Goal: Information Seeking & Learning: Learn about a topic

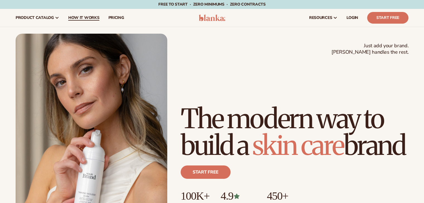
click at [80, 18] on span "How It Works" at bounding box center [83, 18] width 31 height 4
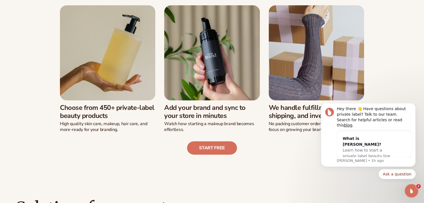
scroll to position [167, 0]
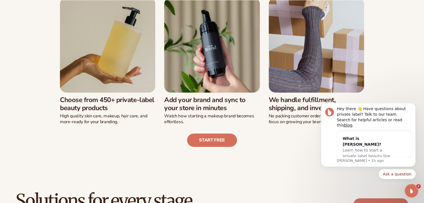
click at [107, 101] on h3 "Choose from 450+ private-label beauty products" at bounding box center [107, 104] width 95 height 16
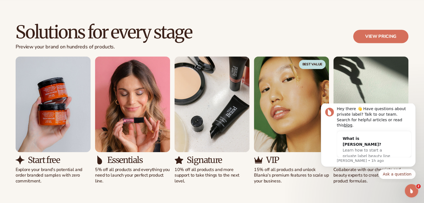
scroll to position [362, 0]
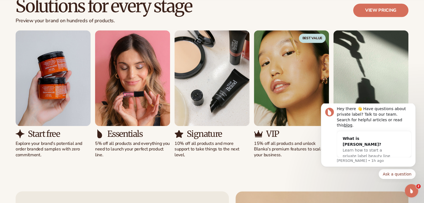
click at [70, 77] on img "1 / 5" at bounding box center [53, 78] width 75 height 96
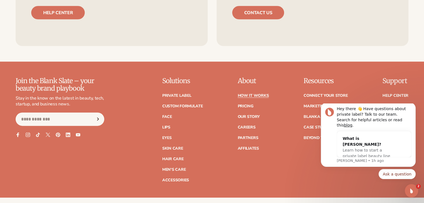
scroll to position [1254, 0]
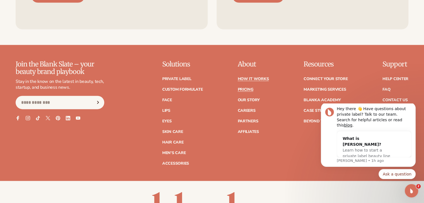
click at [248, 89] on link "Pricing" at bounding box center [245, 90] width 16 height 4
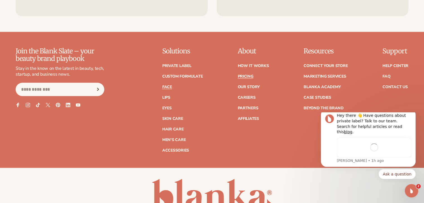
click at [166, 86] on link "Face" at bounding box center [167, 87] width 10 height 4
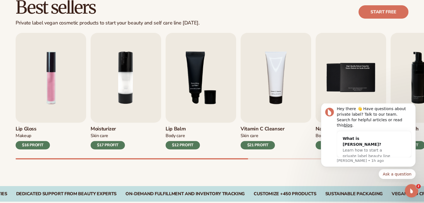
click at [28, 128] on h3 "Lip Gloss" at bounding box center [33, 129] width 34 height 6
click at [34, 145] on div "$16 PROFIT" at bounding box center [33, 145] width 34 height 8
click at [358, 70] on img "5 / 9" at bounding box center [350, 78] width 70 height 90
click at [414, 106] on icon "Dismiss notification" at bounding box center [413, 104] width 3 height 3
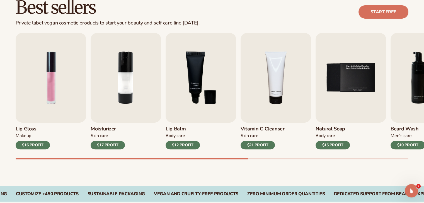
click at [344, 128] on h3 "Natural Soap" at bounding box center [332, 129] width 34 height 6
click at [64, 61] on img "1 / 9" at bounding box center [51, 78] width 70 height 90
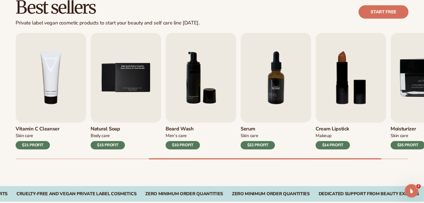
click at [281, 81] on img "7 / 9" at bounding box center [275, 78] width 70 height 90
click at [265, 146] on div "$32 PROFIT" at bounding box center [257, 145] width 34 height 8
click at [285, 49] on img "7 / 9" at bounding box center [275, 78] width 70 height 90
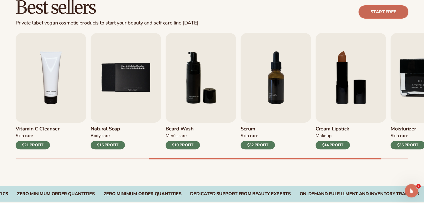
click at [373, 10] on link "Start free" at bounding box center [383, 11] width 50 height 13
